Goal: Check status: Check status

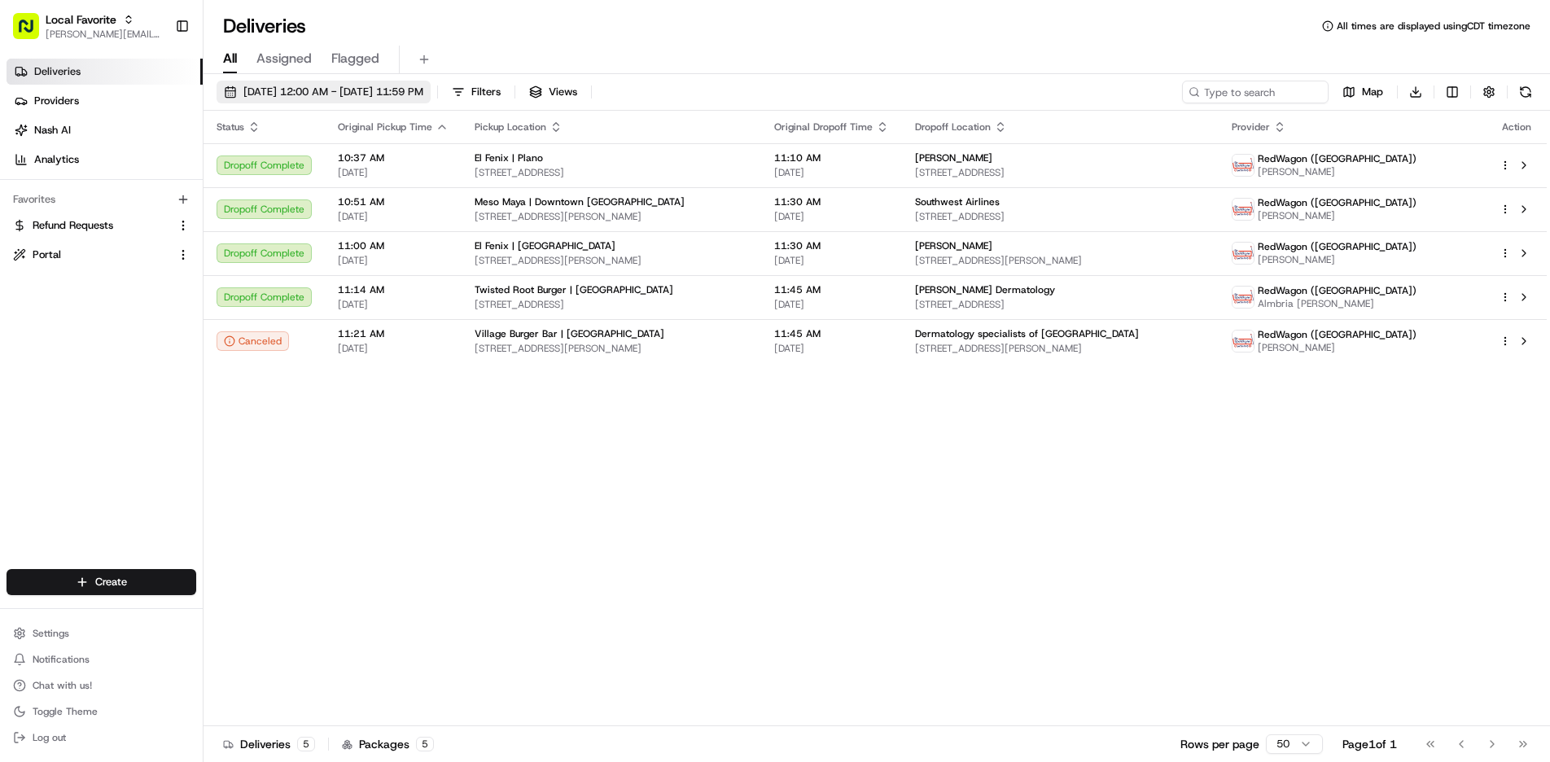
click at [392, 96] on span "[DATE] 12:00 AM - [DATE] 11:59 PM" at bounding box center [333, 92] width 180 height 15
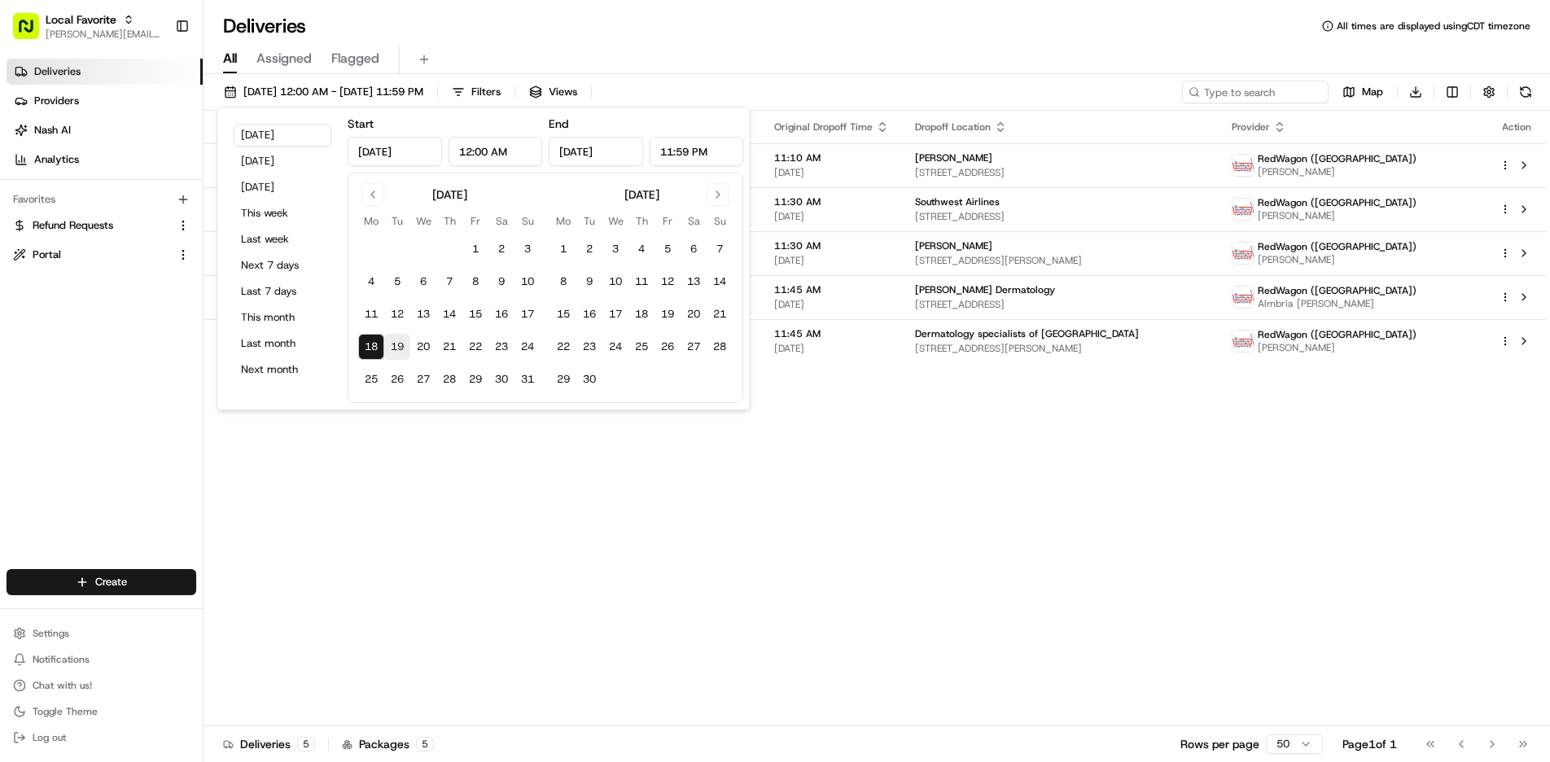
click at [402, 352] on button "19" at bounding box center [397, 347] width 26 height 26
type input "[DATE]"
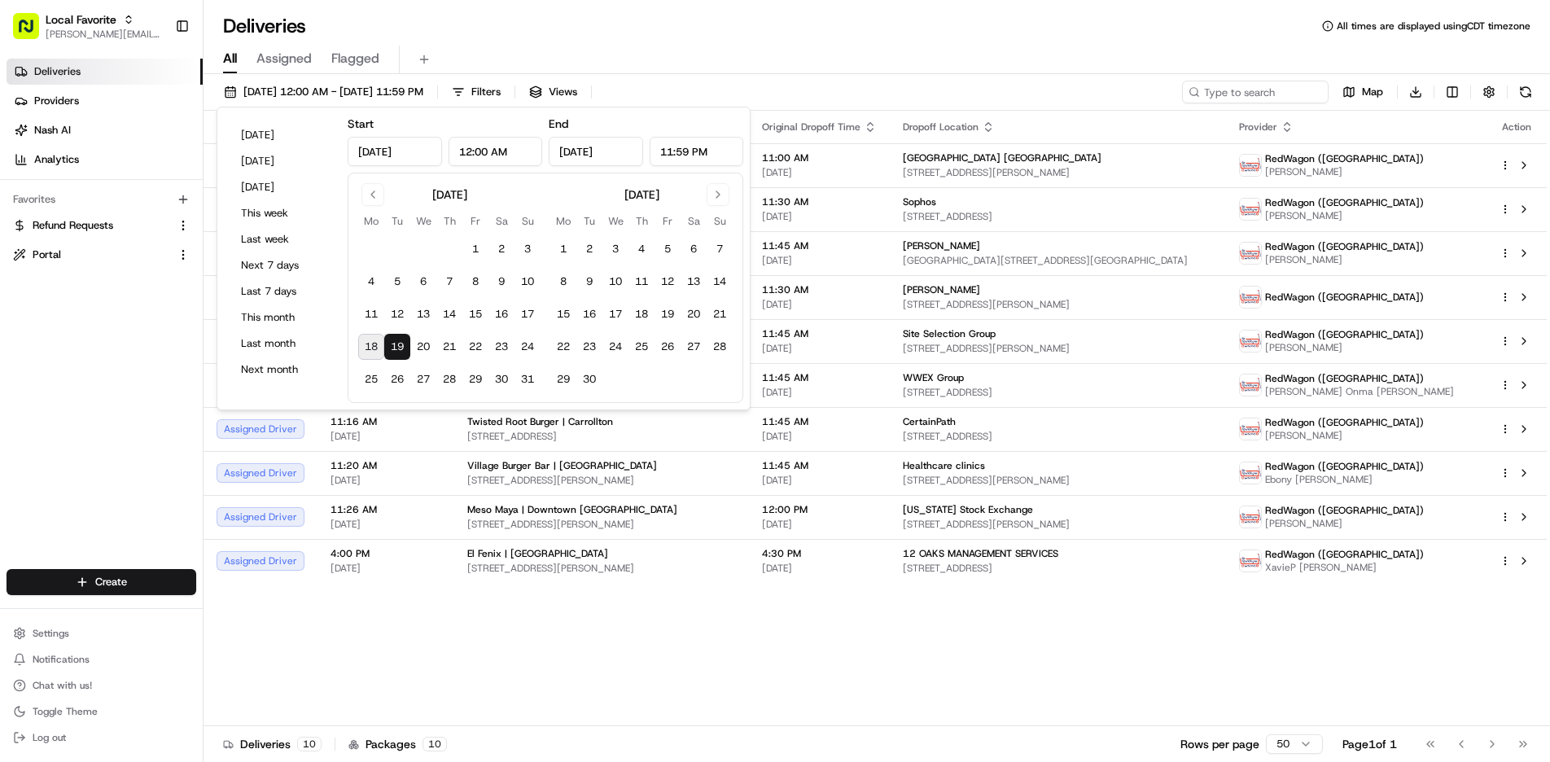
click at [375, 349] on button "18" at bounding box center [371, 347] width 26 height 26
type input "[DATE]"
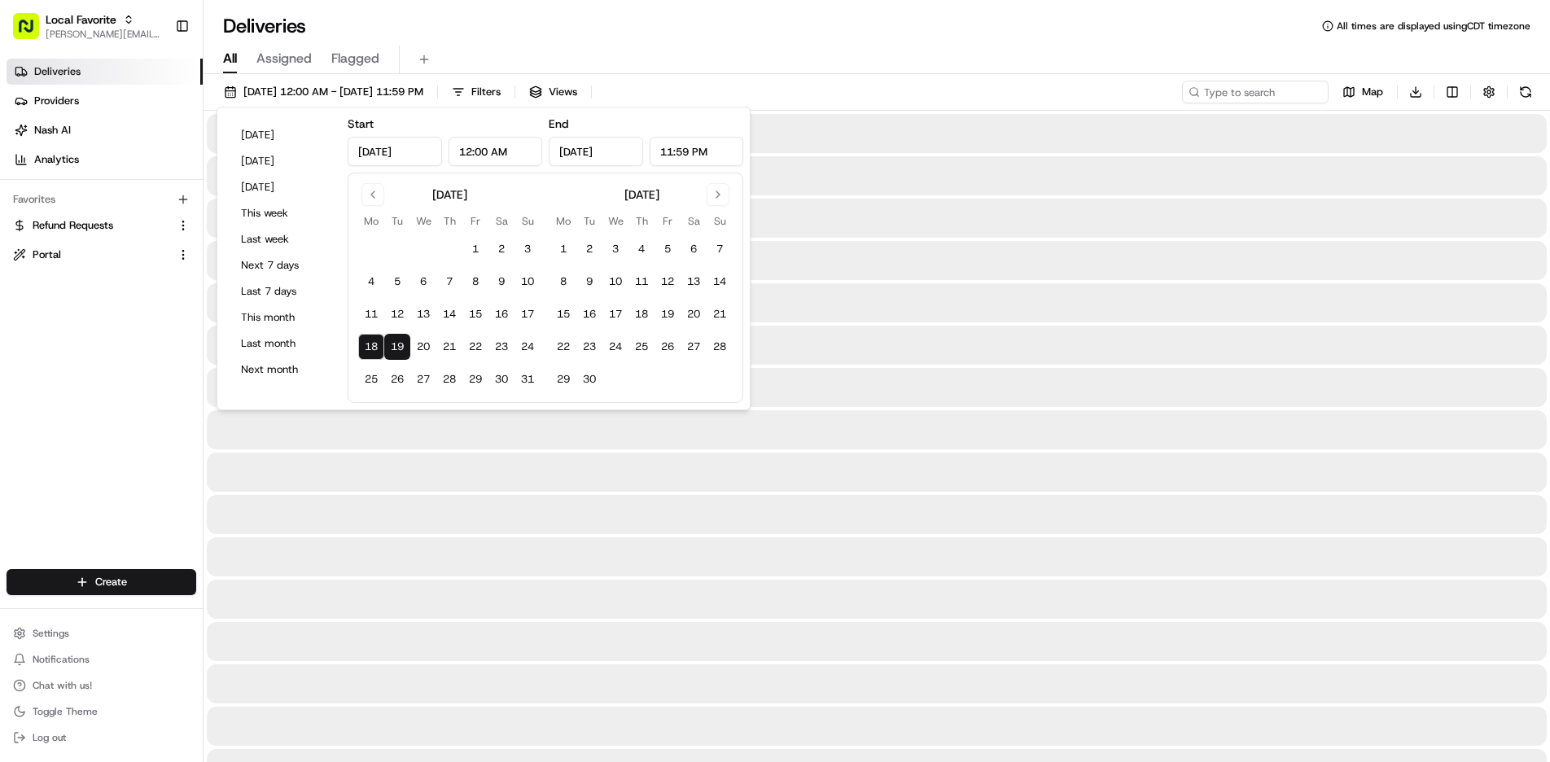
click at [375, 349] on button "18" at bounding box center [371, 347] width 26 height 26
type input "[DATE]"
click at [770, 44] on div "All Assigned Flagged" at bounding box center [877, 56] width 1347 height 35
